Goal: Information Seeking & Learning: Learn about a topic

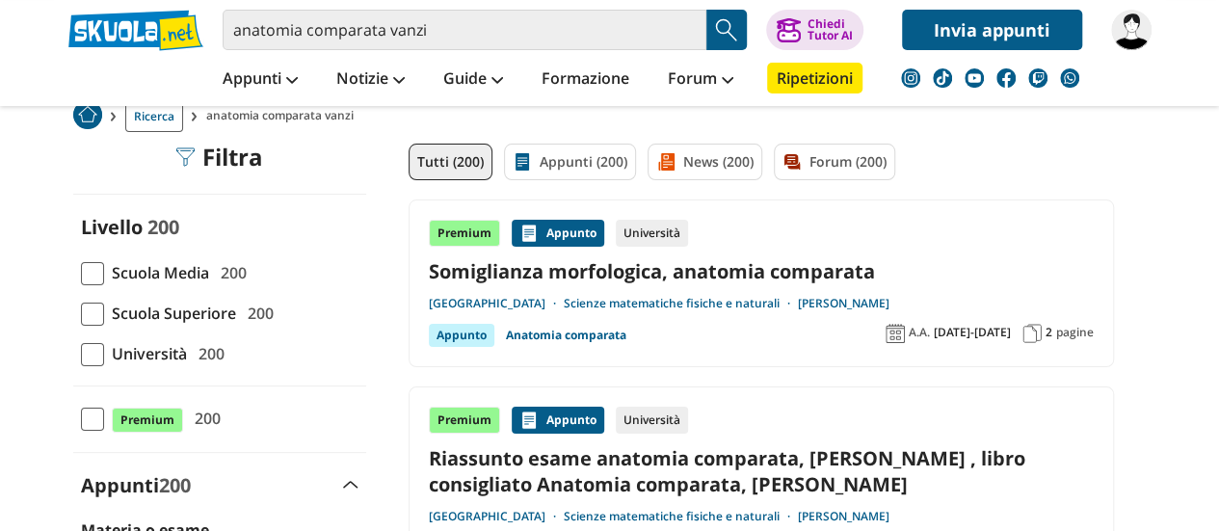
scroll to position [147, 0]
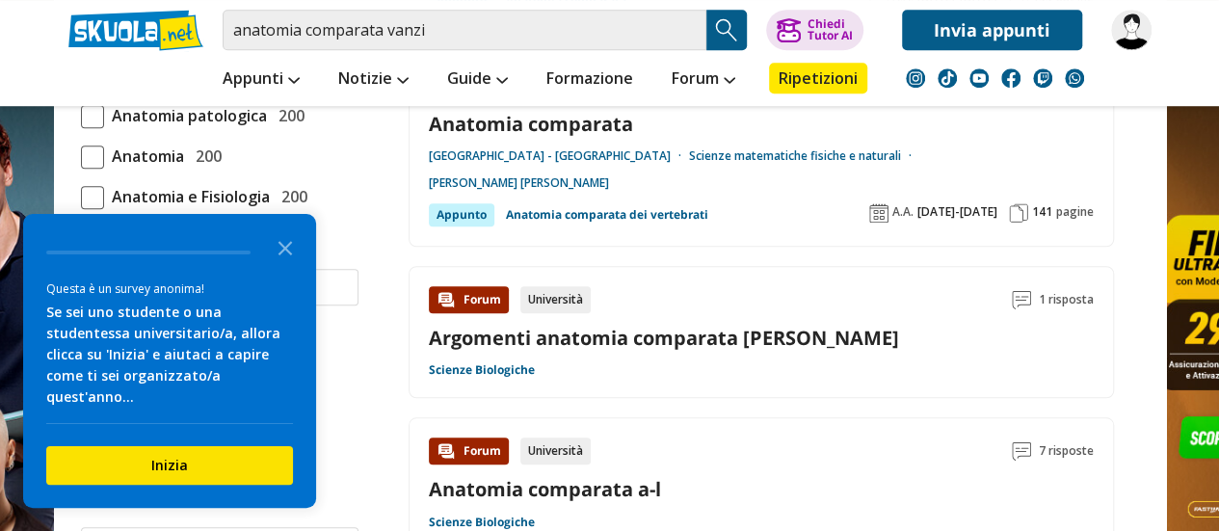
scroll to position [665, 0]
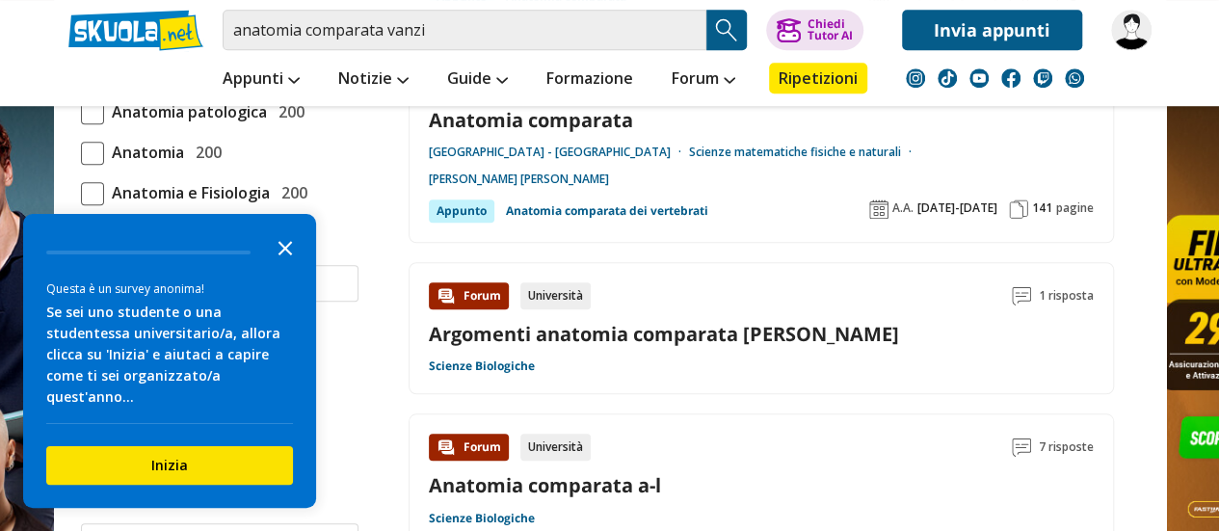
click at [288, 255] on polygon "Close the survey" at bounding box center [285, 248] width 14 height 14
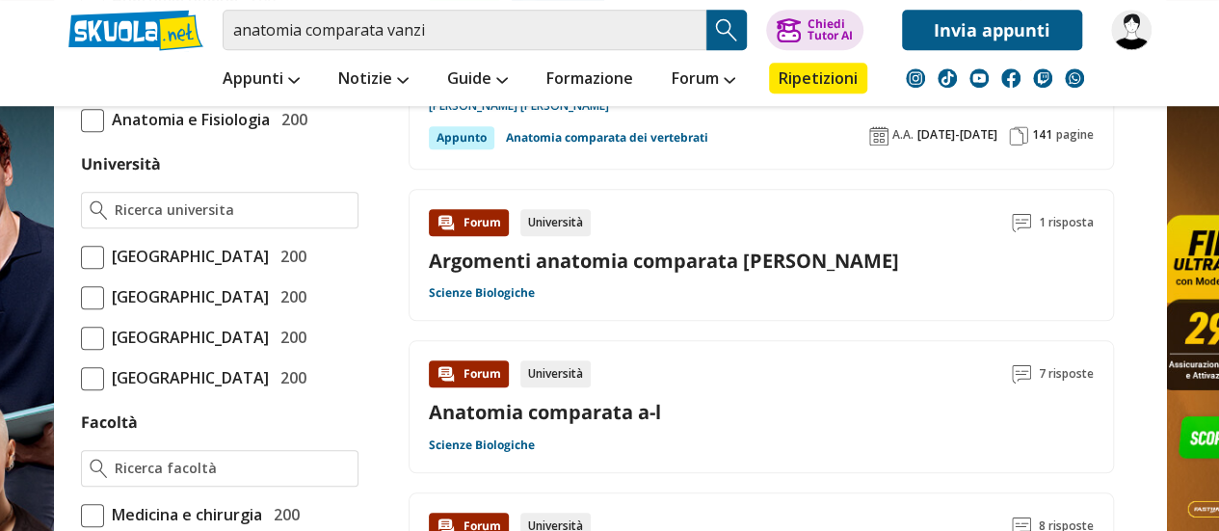
scroll to position [792, 0]
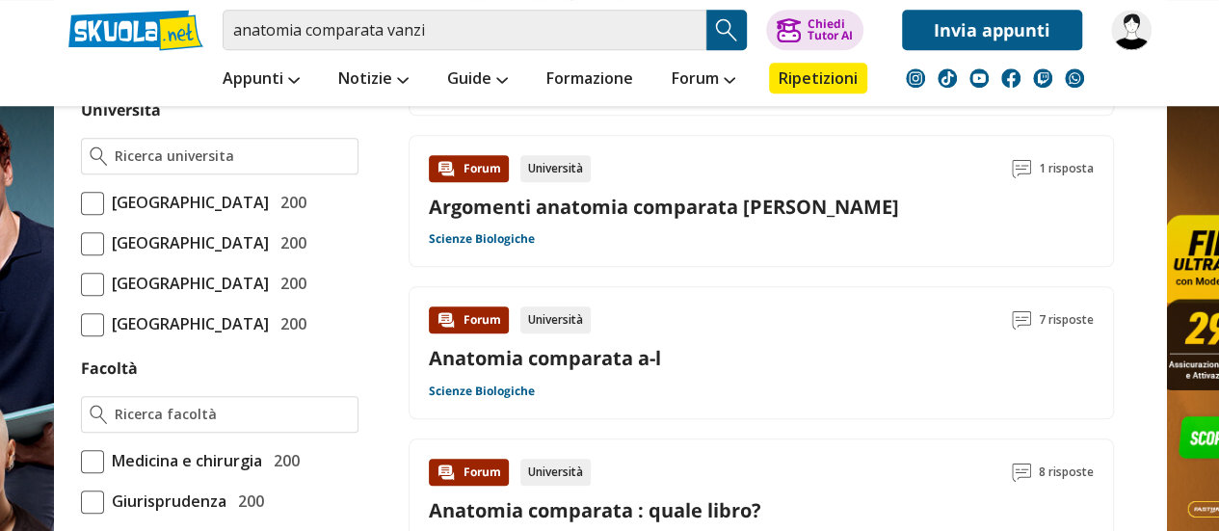
click at [265, 336] on span "[GEOGRAPHIC_DATA]" at bounding box center [186, 323] width 165 height 25
click at [81, 324] on input "Università degli Studi di Firenze 200" at bounding box center [81, 324] width 0 height 0
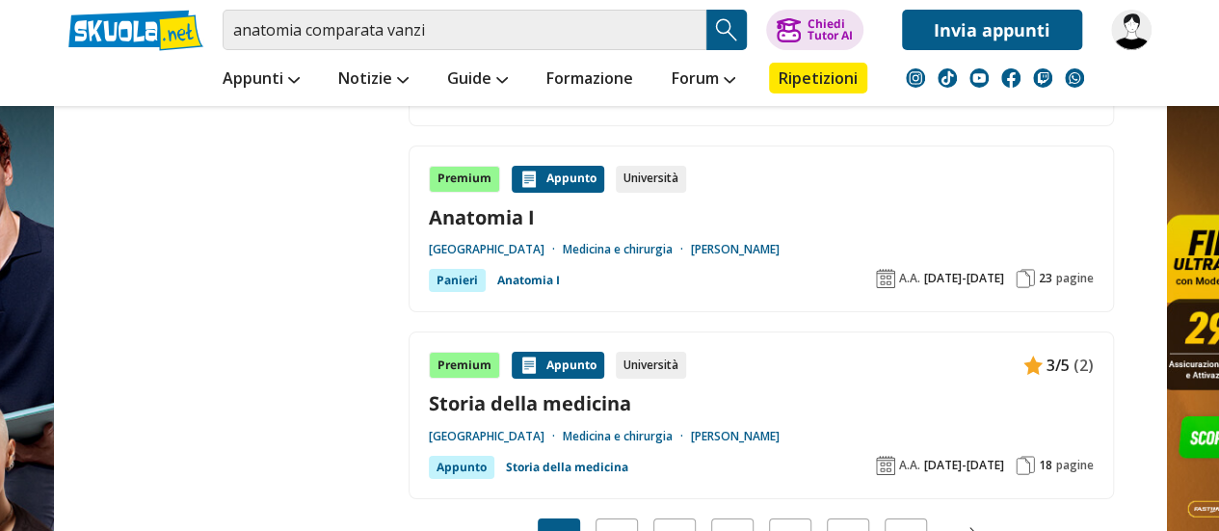
scroll to position [3556, 0]
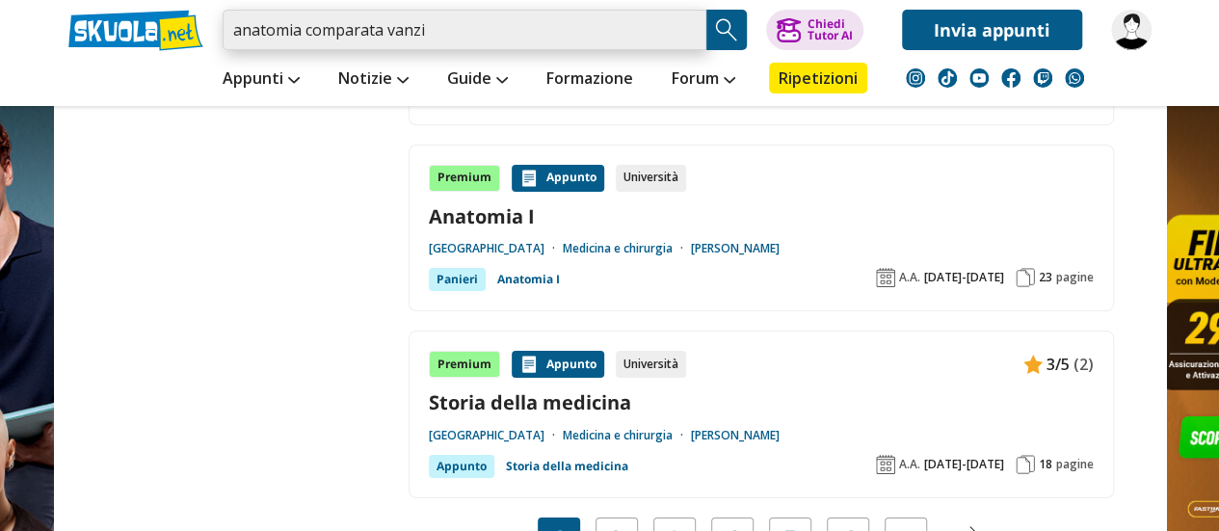
click at [635, 33] on input "anatomia comparata vanzi" at bounding box center [465, 30] width 484 height 40
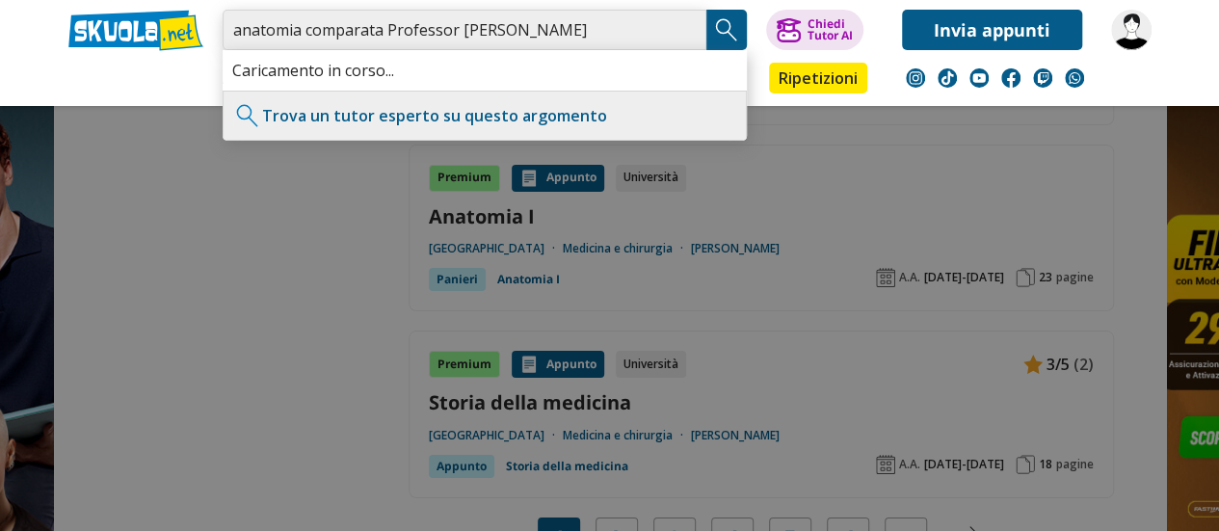
type input "anatomia comparata Professor Vanzi"
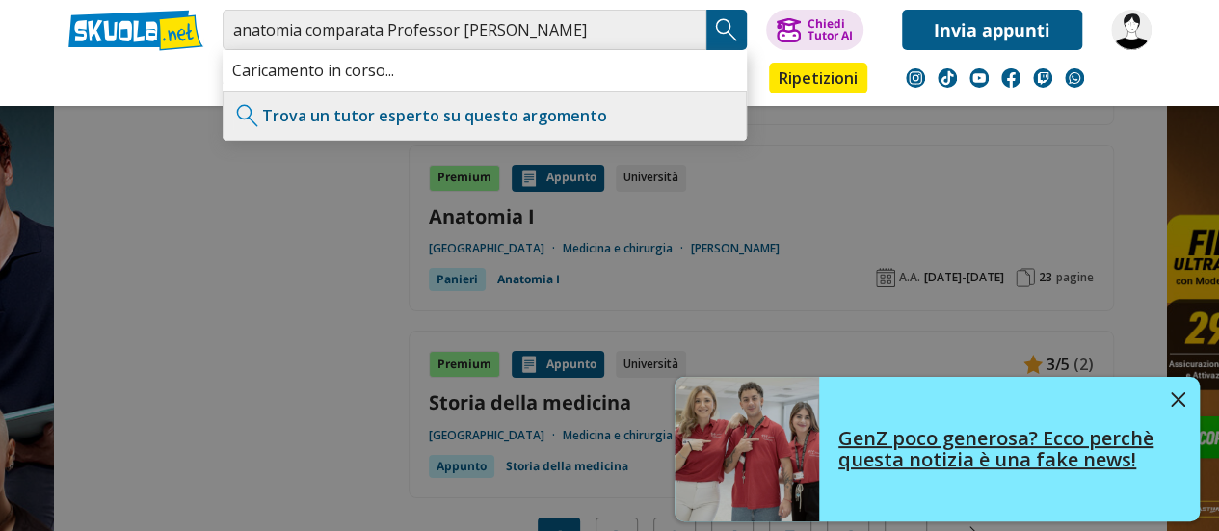
click at [1165, 406] on link "GenZ poco generosa? Ecco perchè questa notizia è una fake news!" at bounding box center [936, 449] width 525 height 145
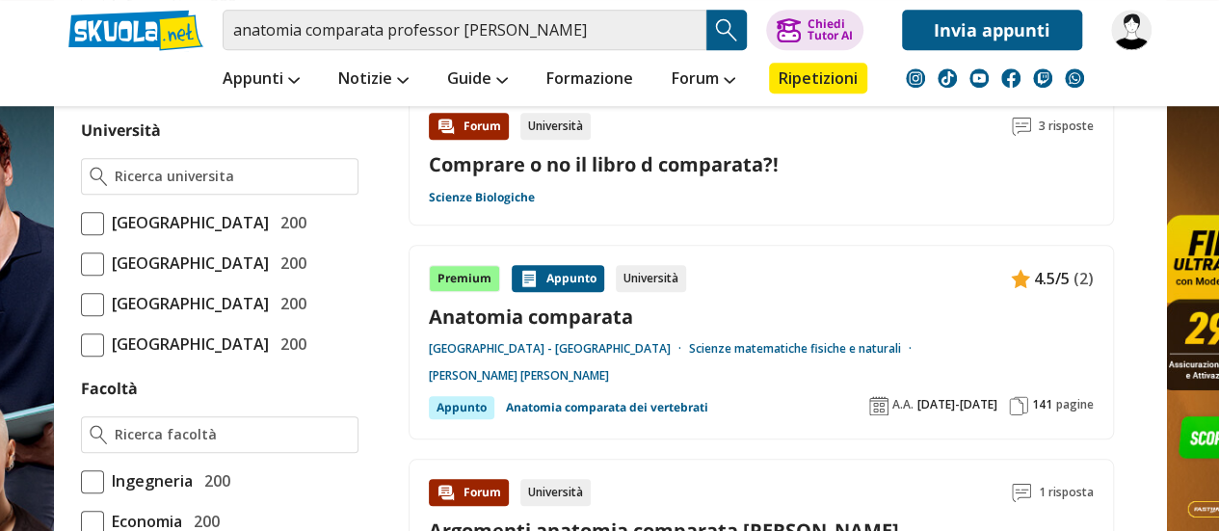
scroll to position [776, 0]
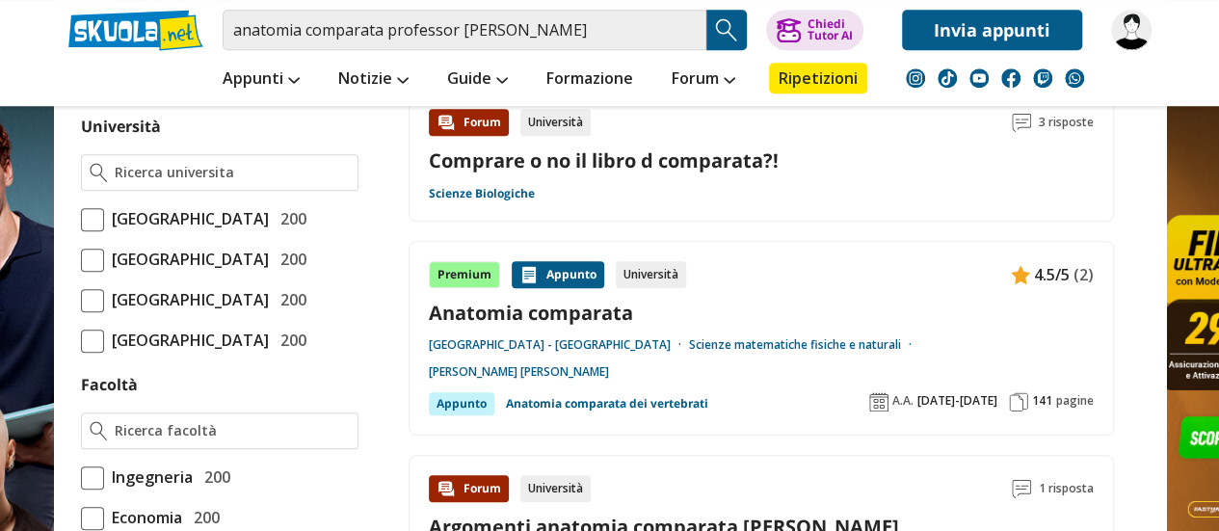
click at [95, 353] on span at bounding box center [92, 340] width 23 height 23
click at [81, 340] on input "[GEOGRAPHIC_DATA] 200" at bounding box center [81, 340] width 0 height 0
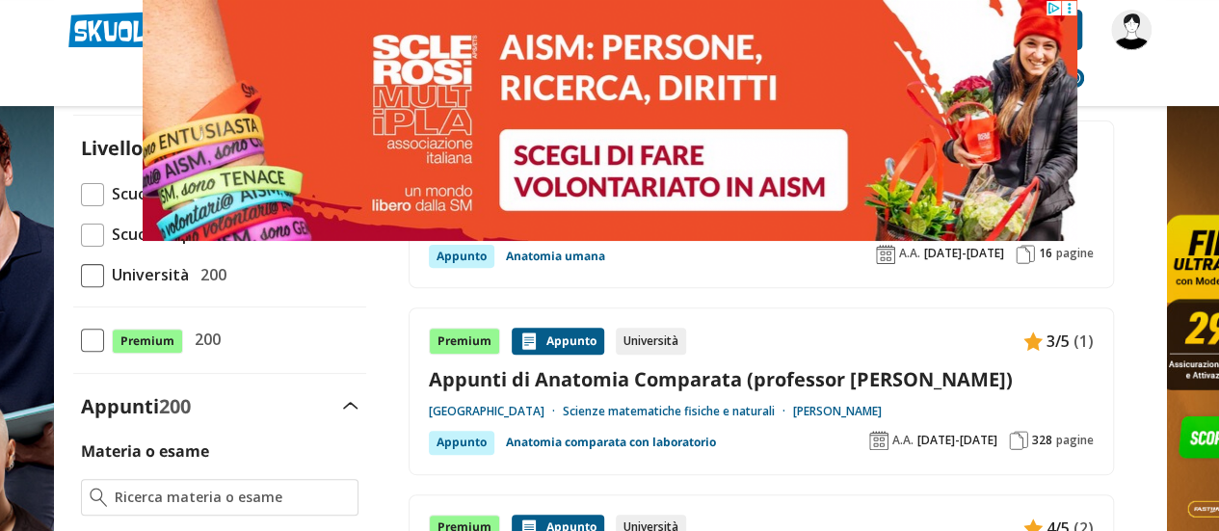
scroll to position [204, 0]
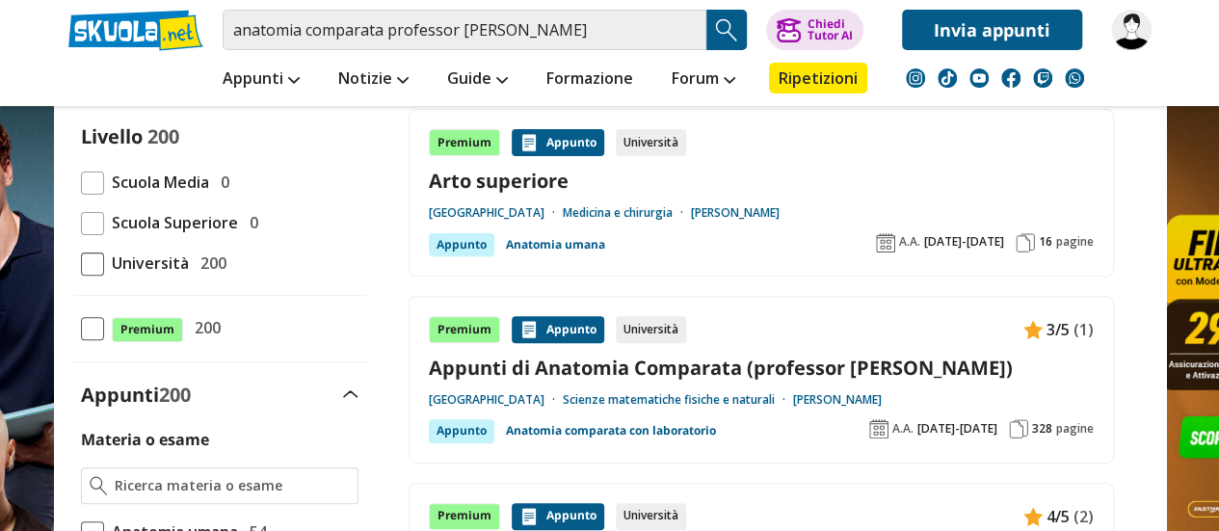
click at [569, 362] on link "Appunti di Anatomia Comparata (professor Vanzi)" at bounding box center [761, 368] width 665 height 26
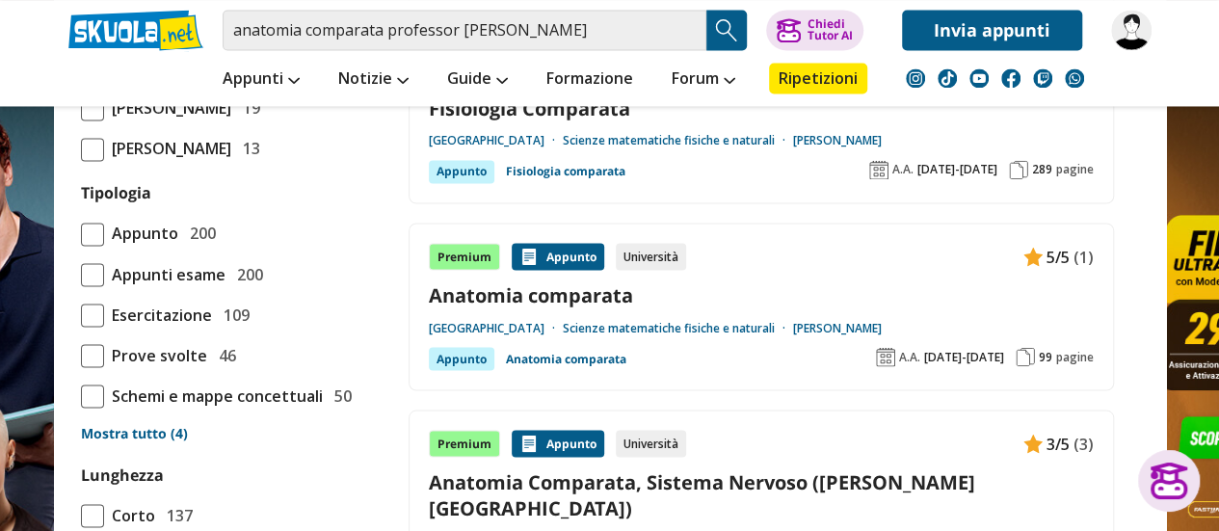
scroll to position [1585, 0]
click at [618, 293] on link "Anatomia comparata" at bounding box center [761, 293] width 665 height 26
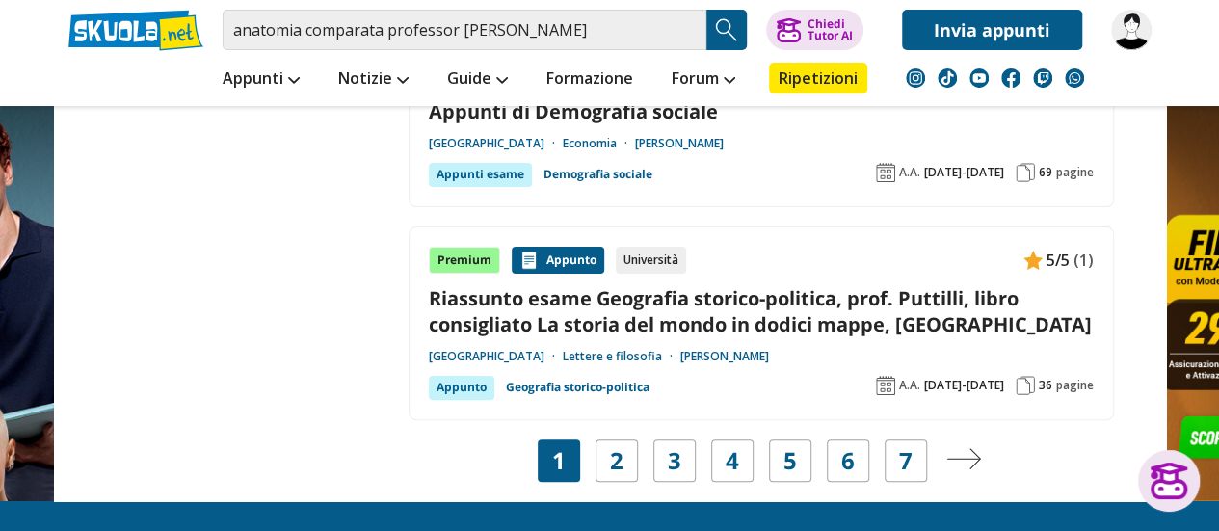
scroll to position [3715, 0]
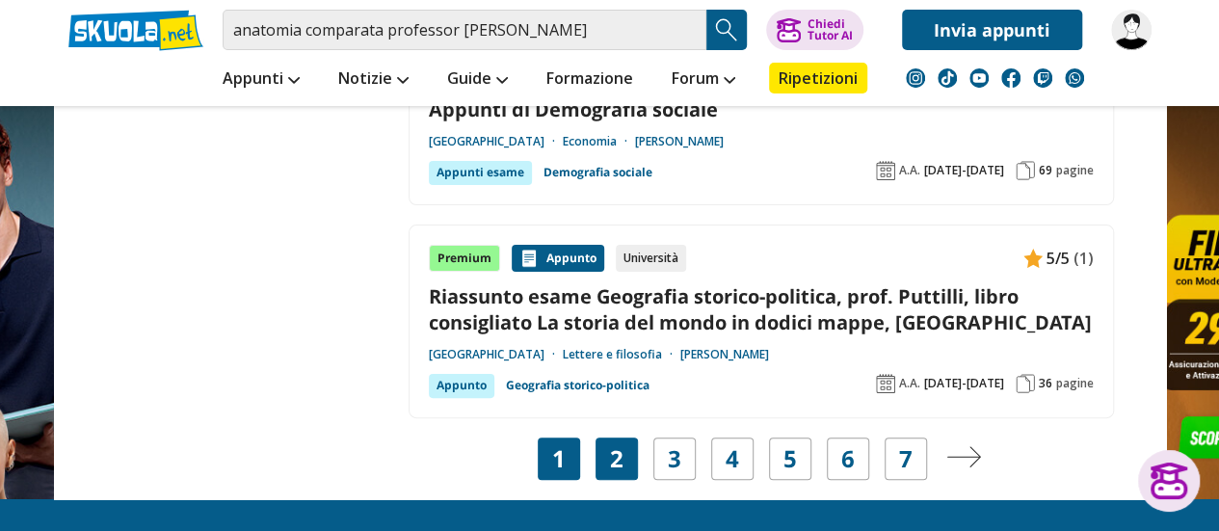
click at [610, 445] on link "2" at bounding box center [616, 458] width 13 height 27
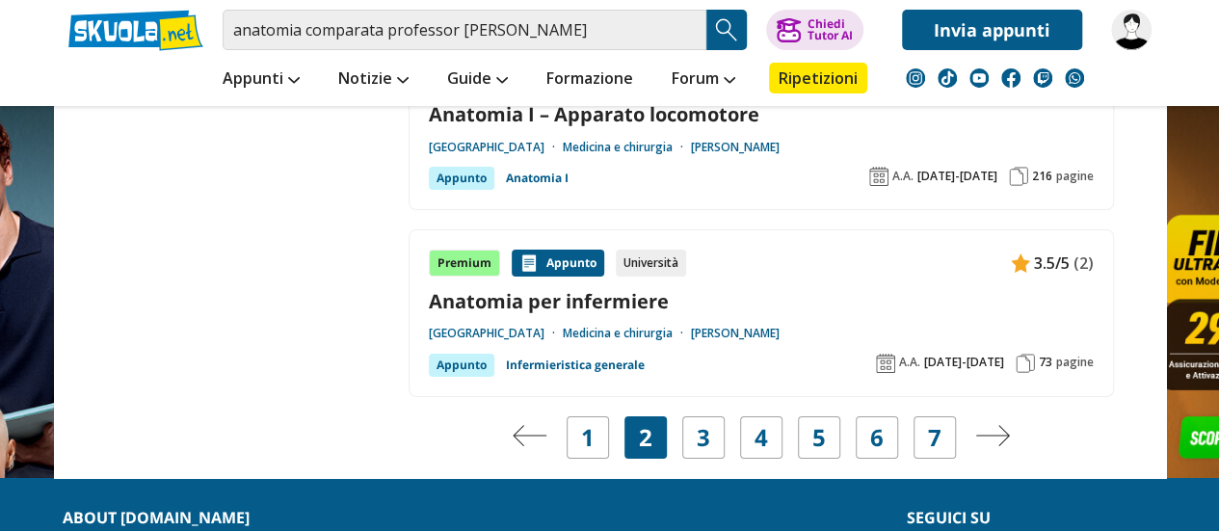
scroll to position [3688, 0]
